Goal: Subscribe to service/newsletter

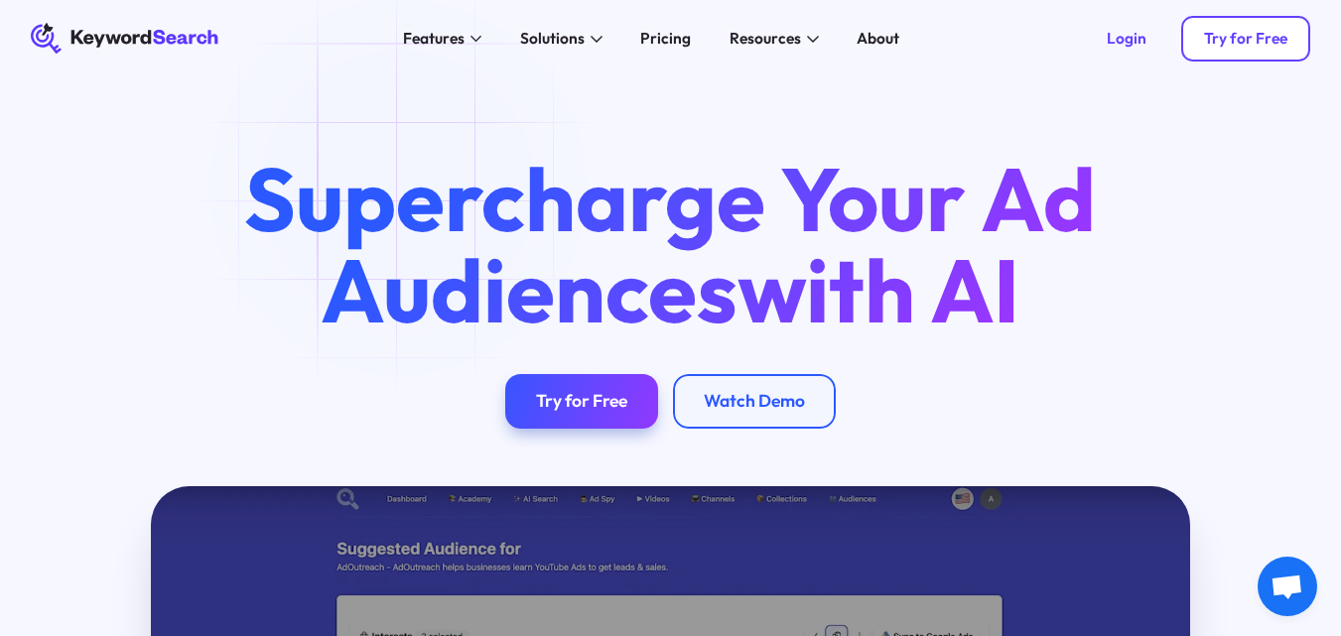
click at [1229, 54] on link "Try for Free" at bounding box center [1247, 39] width 130 height 47
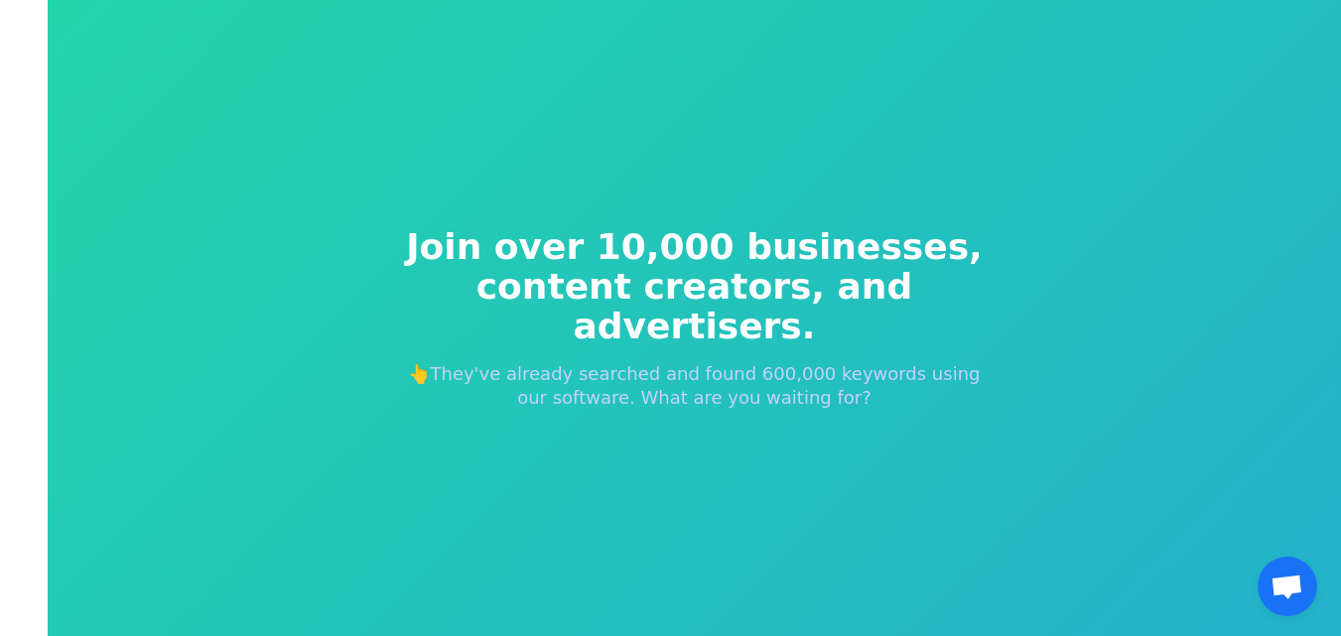
click at [762, 381] on p "👆They've already searched and found 600,000 keywords using our software. What a…" at bounding box center [695, 386] width 604 height 48
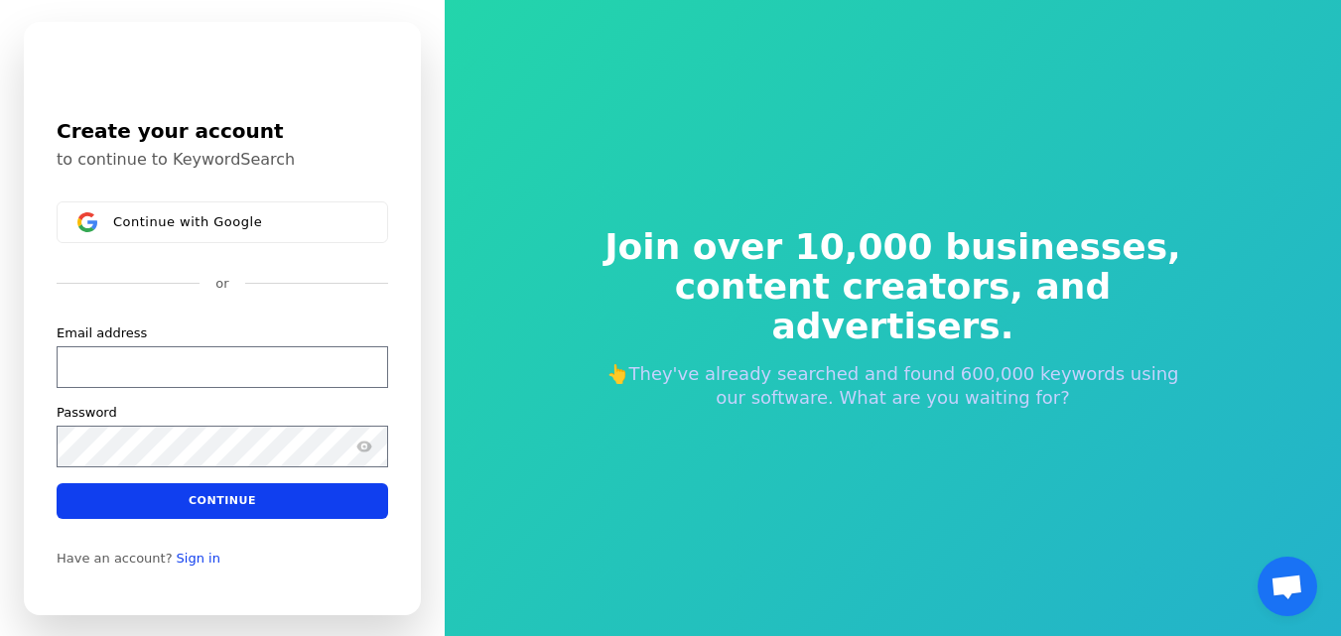
scroll to position [24, 0]
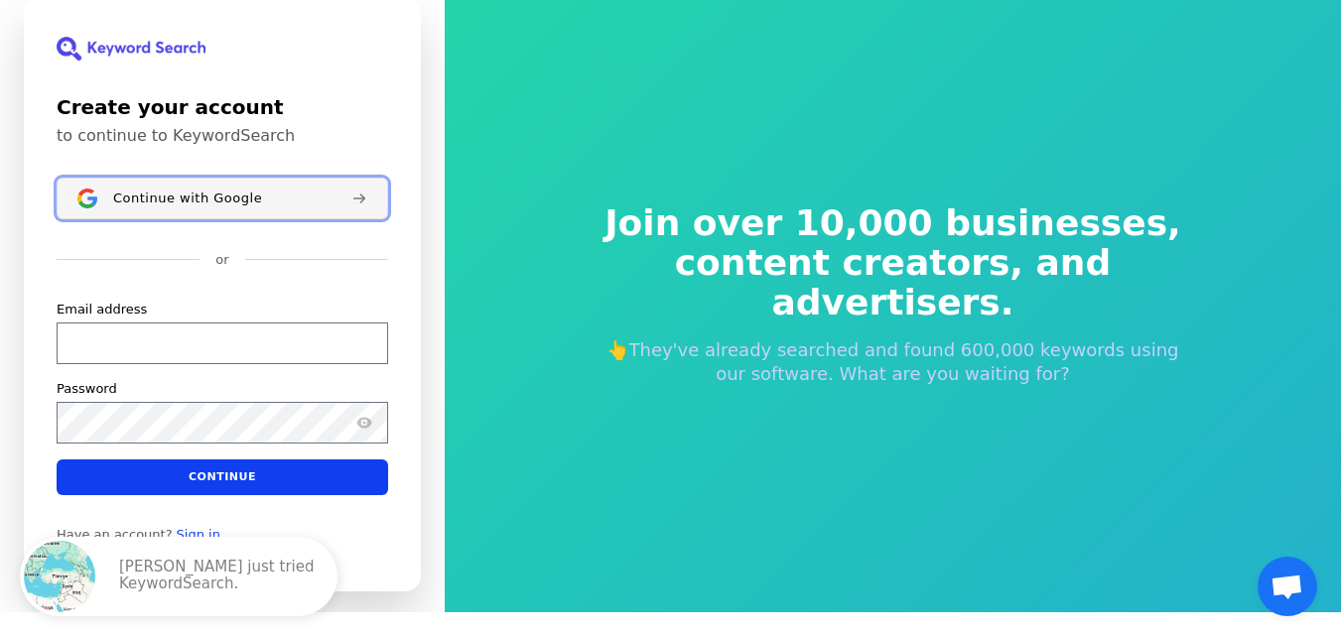
click at [218, 200] on span "Continue with Google" at bounding box center [187, 198] width 149 height 16
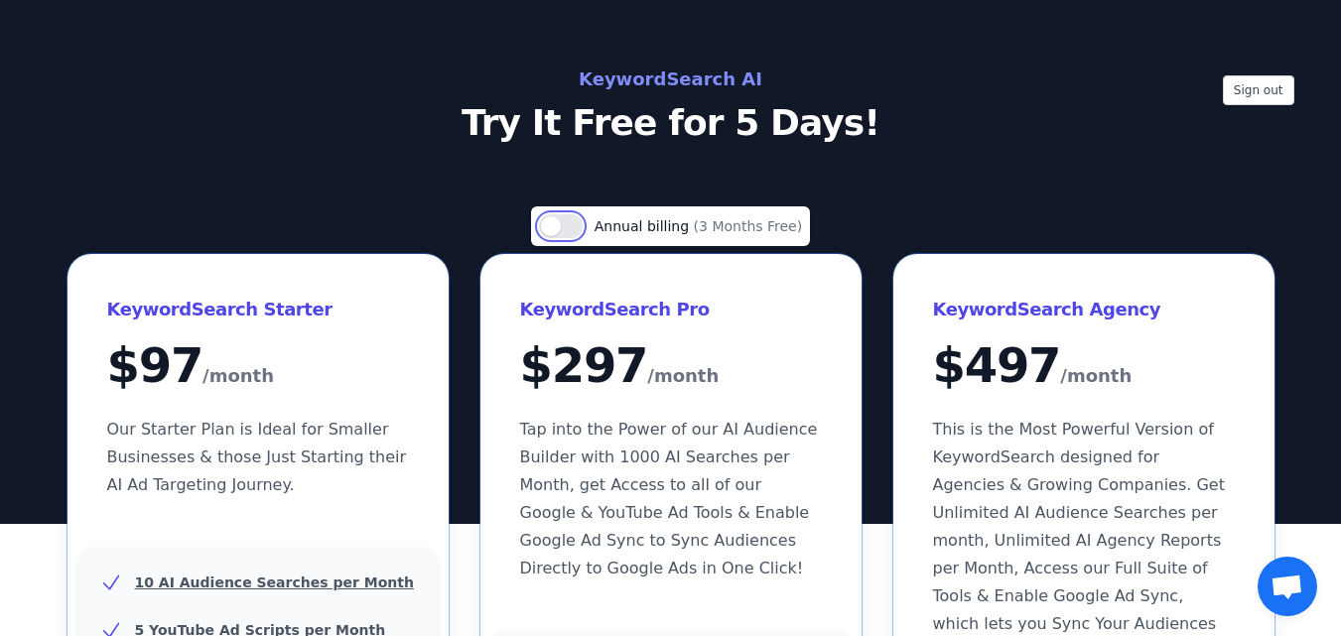
click at [567, 222] on button "Use setting" at bounding box center [561, 226] width 44 height 24
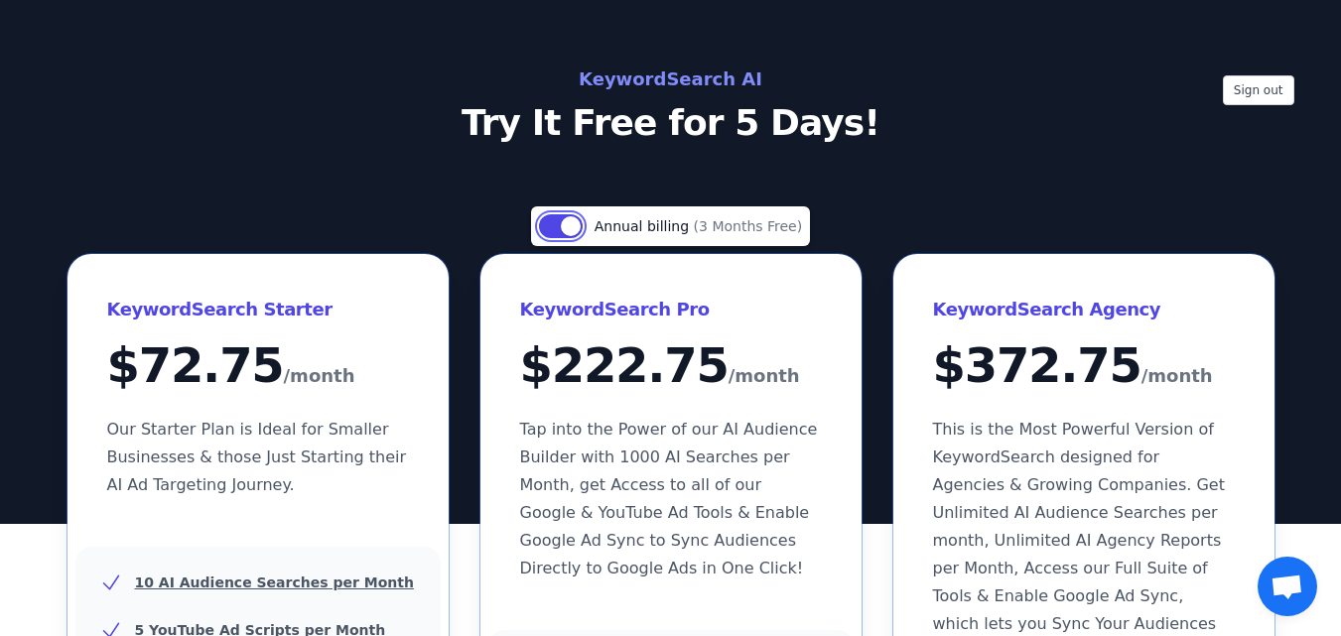
click at [567, 222] on button "Use setting" at bounding box center [561, 226] width 44 height 24
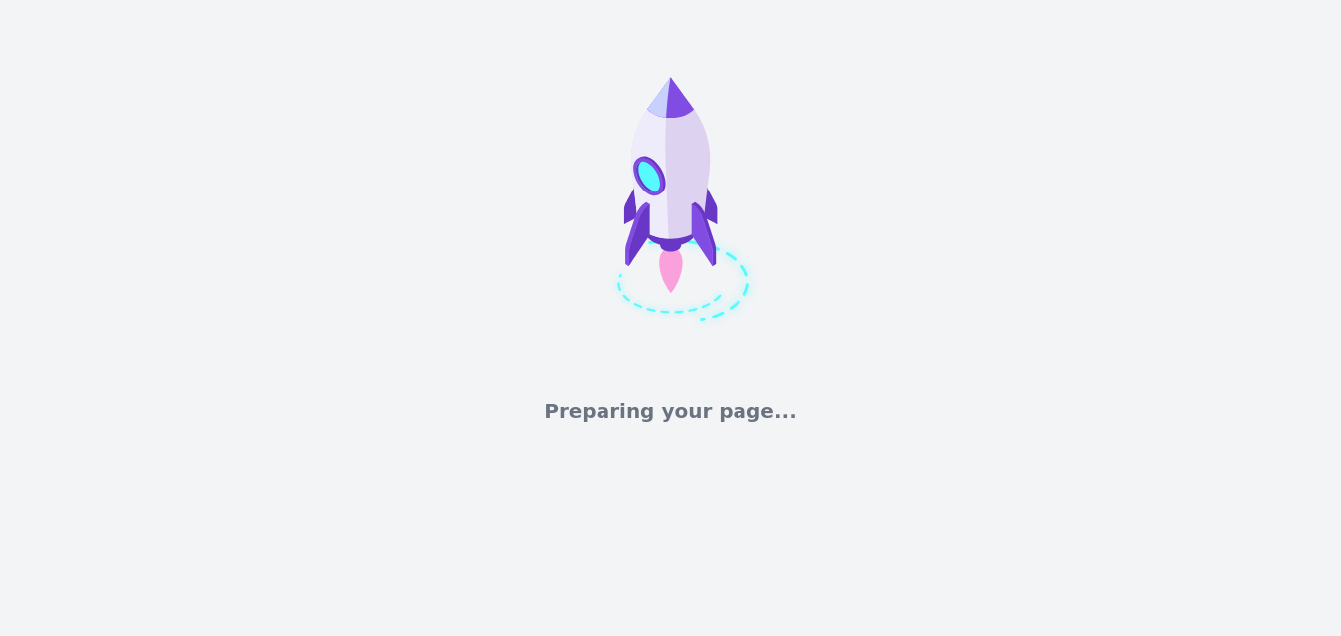
click at [854, 307] on icon at bounding box center [671, 198] width 397 height 397
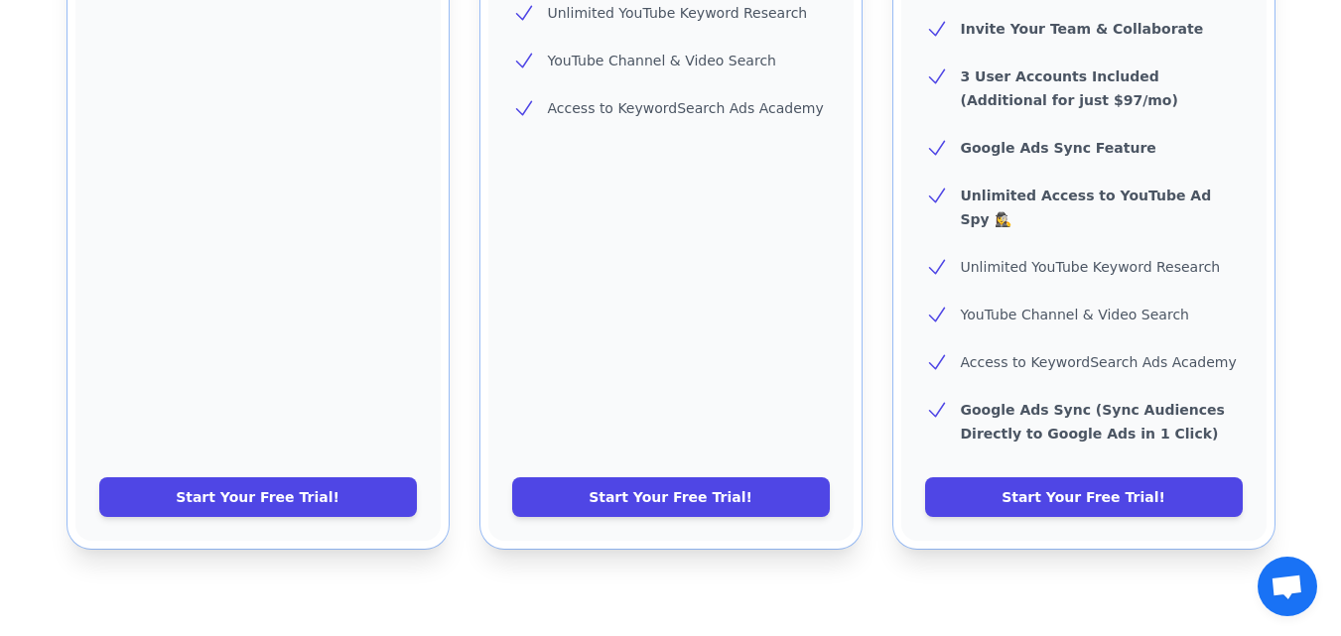
scroll to position [938, 0]
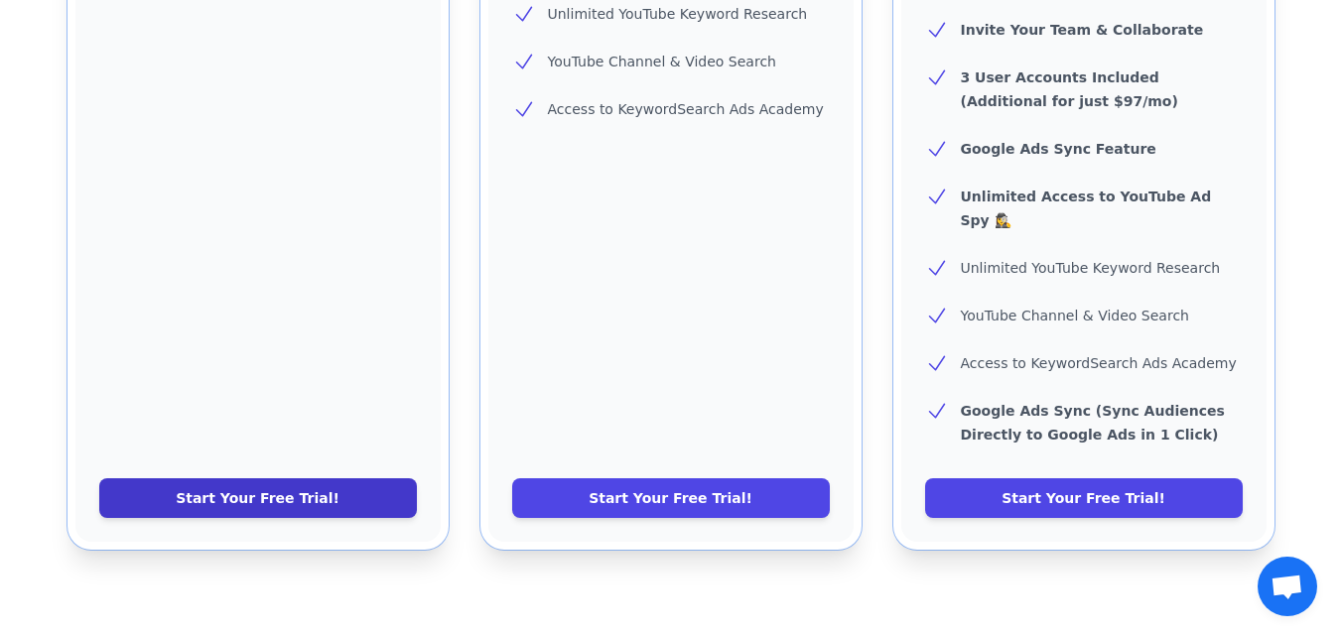
click at [265, 479] on link "Start Your Free Trial!" at bounding box center [258, 499] width 318 height 40
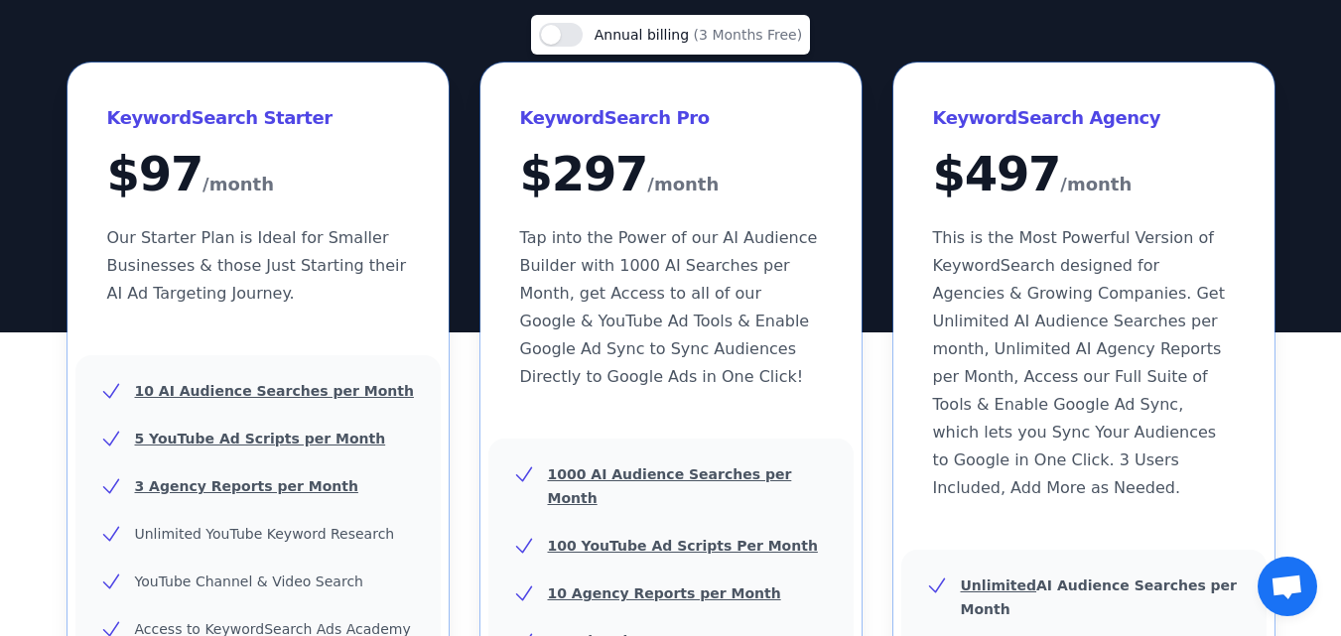
scroll to position [0, 0]
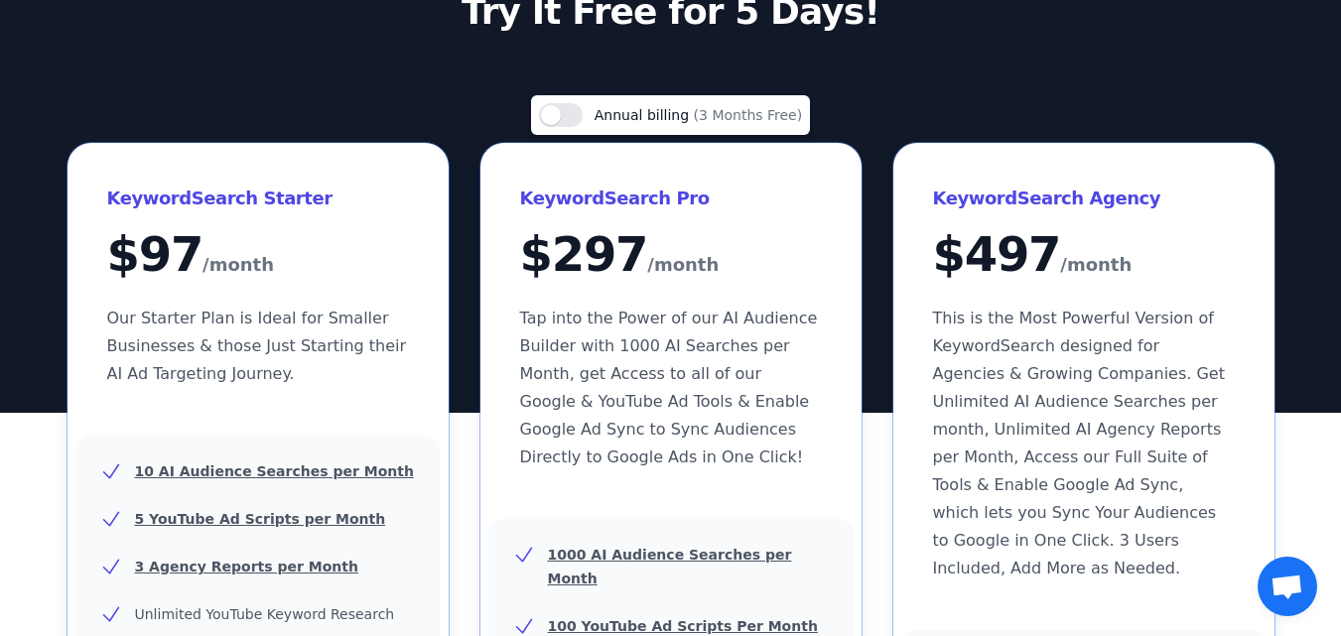
scroll to position [112, 0]
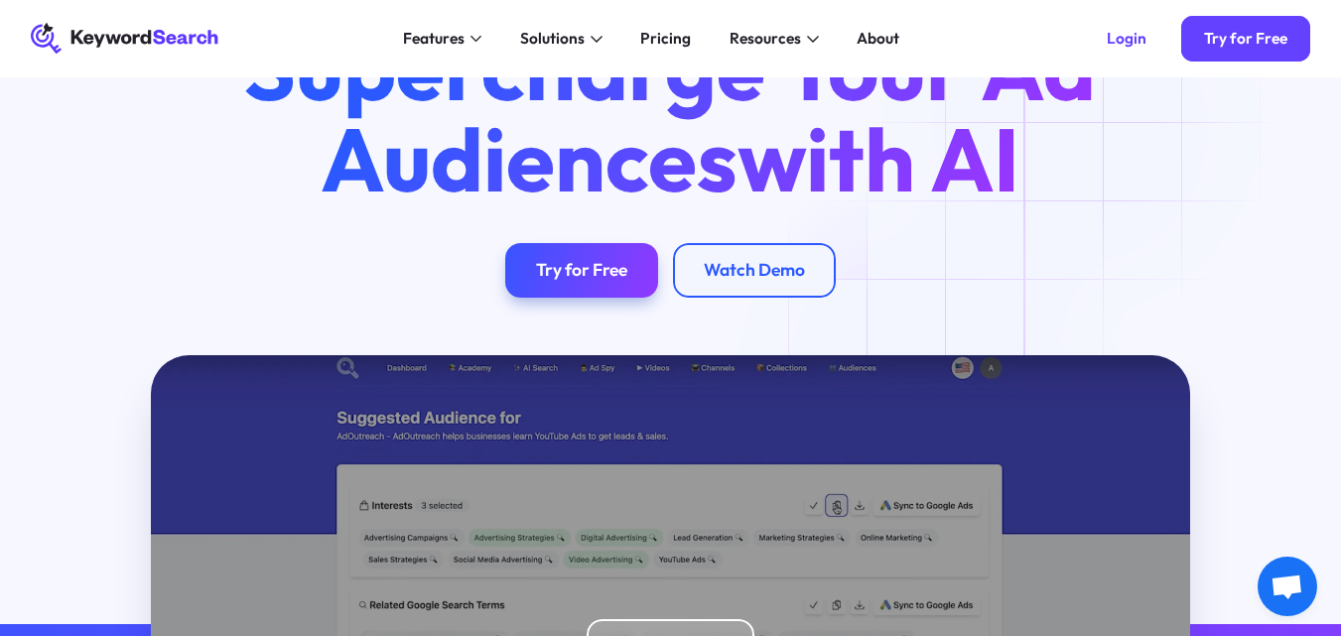
scroll to position [130, 0]
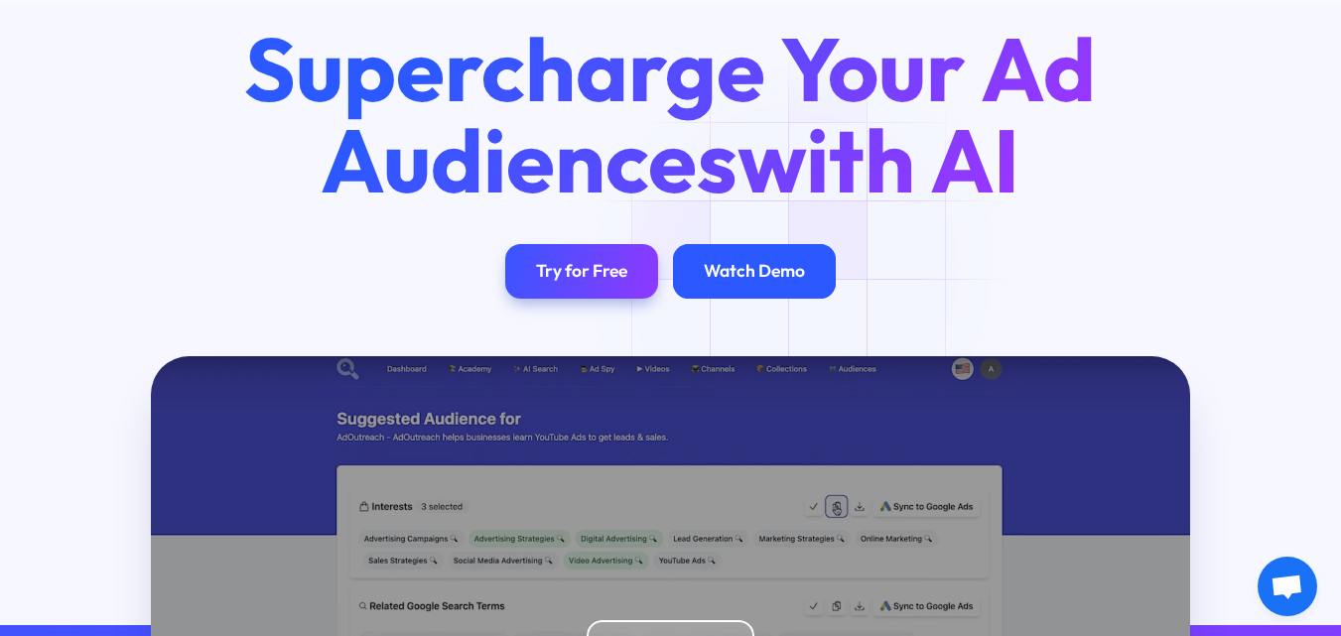
click at [789, 287] on div "Watch Demo" at bounding box center [754, 271] width 163 height 54
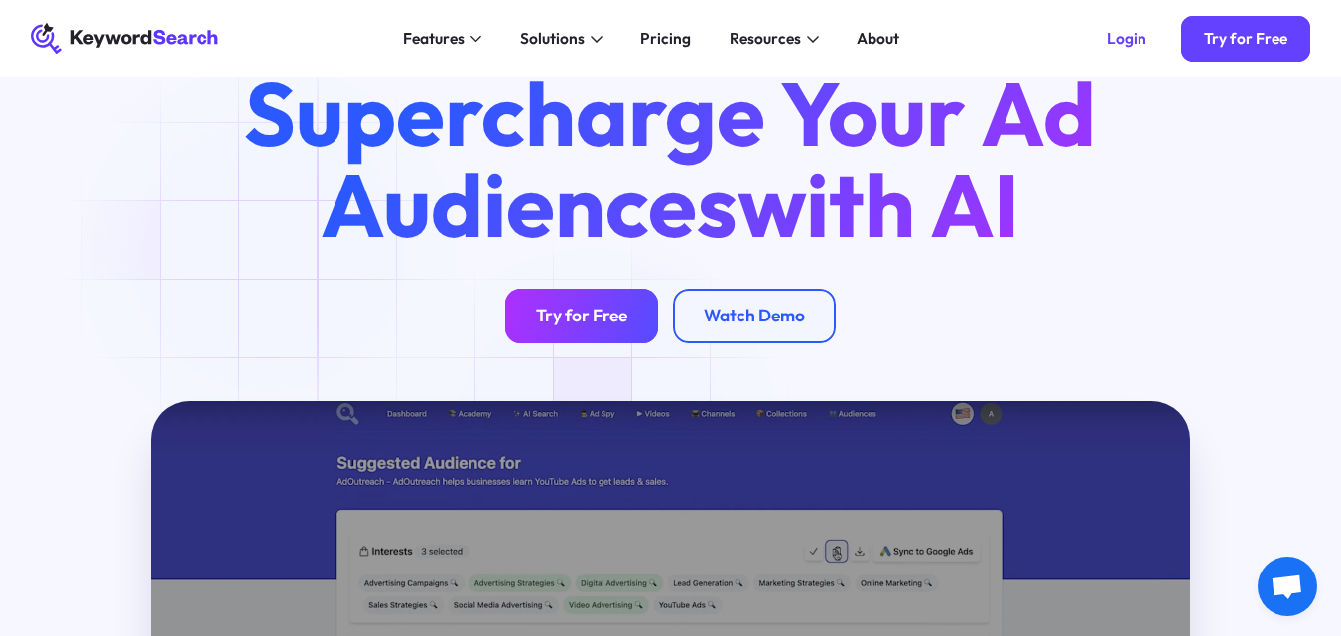
scroll to position [69, 0]
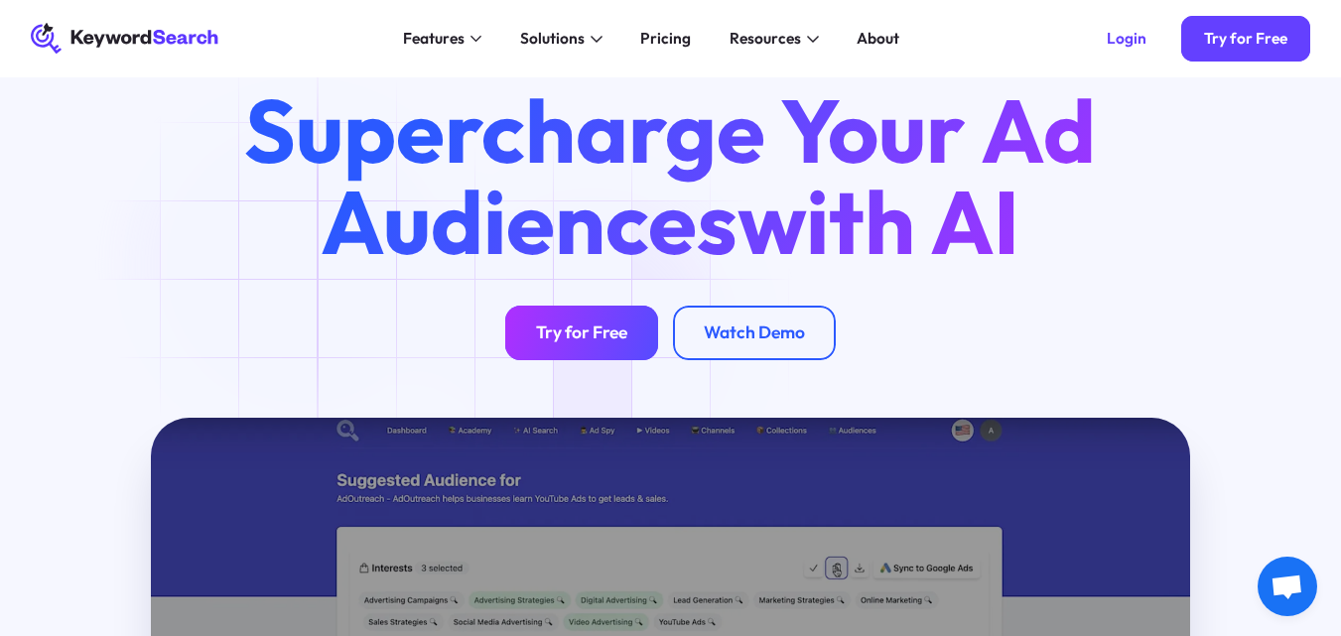
click at [599, 335] on div "Try for Free" at bounding box center [581, 334] width 91 height 22
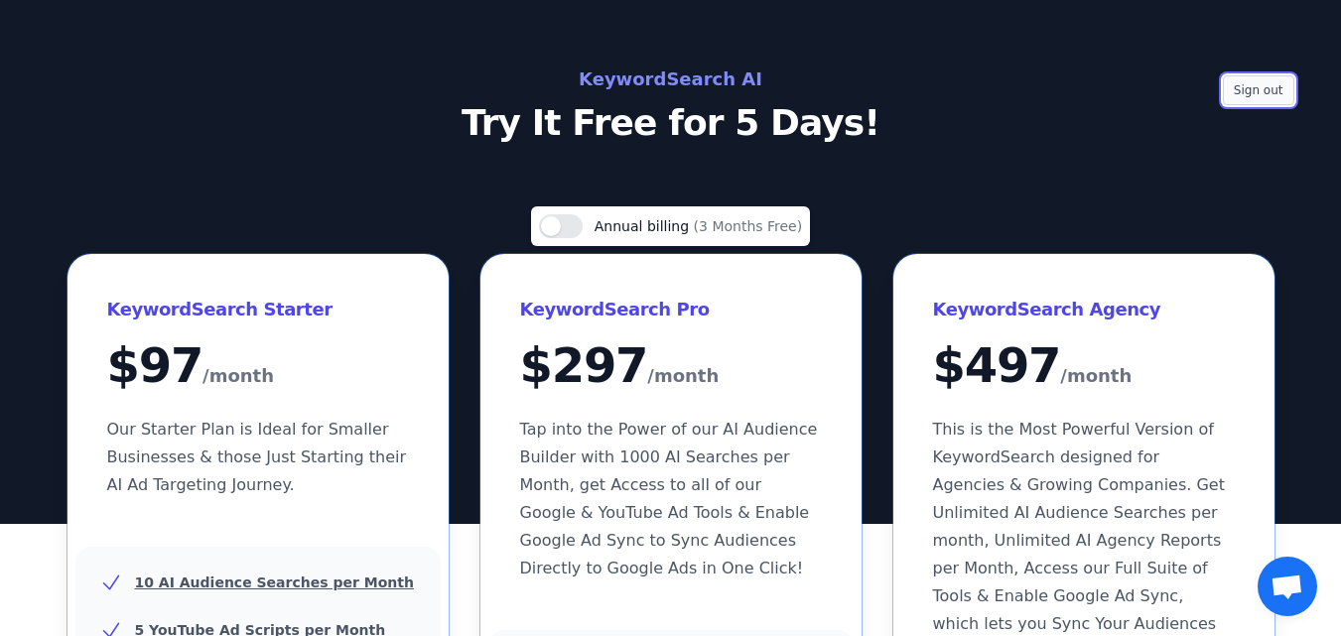
click at [1270, 99] on button "Sign out" at bounding box center [1258, 90] width 71 height 30
